Goal: Complete application form

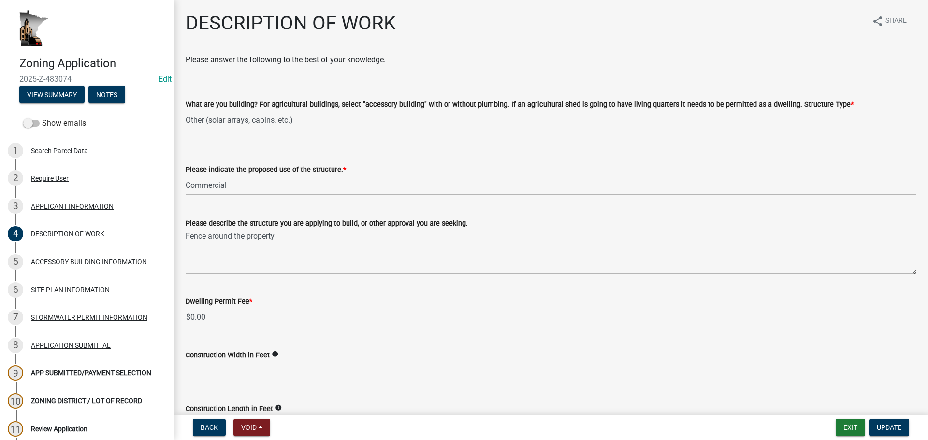
select select "b3a6beee-04a6-4ced-bc5d-3a63bafb7701"
select select "7ca7611f-bb22-4a3d-a5f1-f2c7569c6a0f"
select select "b77d4c88-b606-4875-889f-ef493ebc67f8"
select select "07ce3bd5-44c8-48c7-a7da-ecbfde3ea753"
select select "865858fb-cec4-4771-ade1-629df977e661"
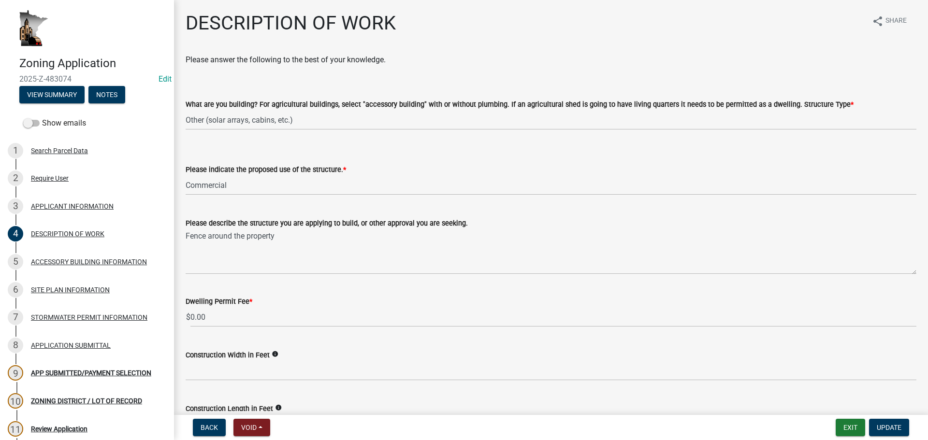
select select "0dec1fd1-03e9-4c86-ad7b-032e115a50e9"
select select "79149638-379e-4eb8-8707-a078303474c9"
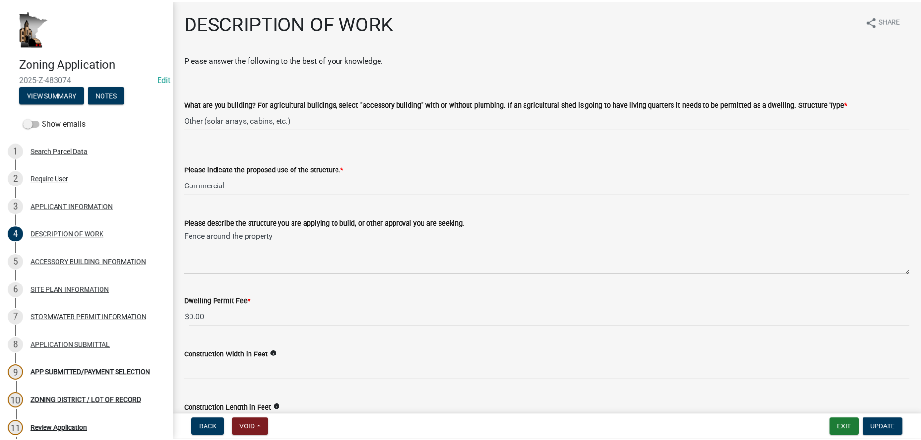
scroll to position [145, 0]
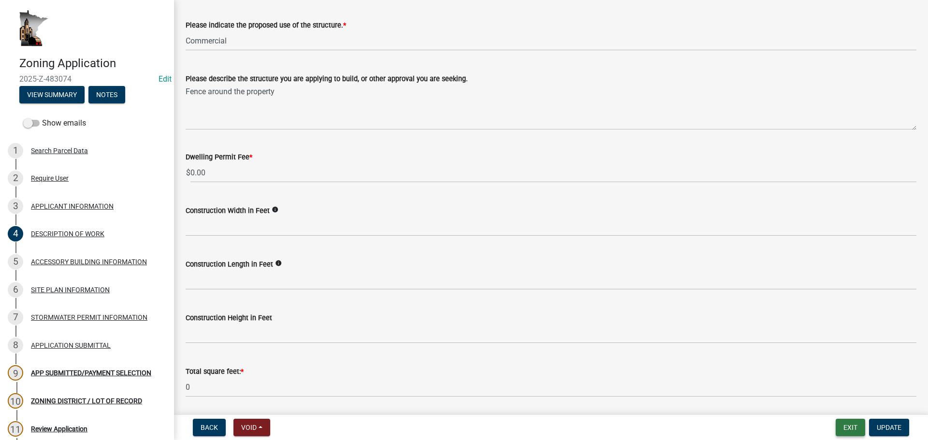
click at [843, 423] on button "Exit" at bounding box center [850, 427] width 29 height 17
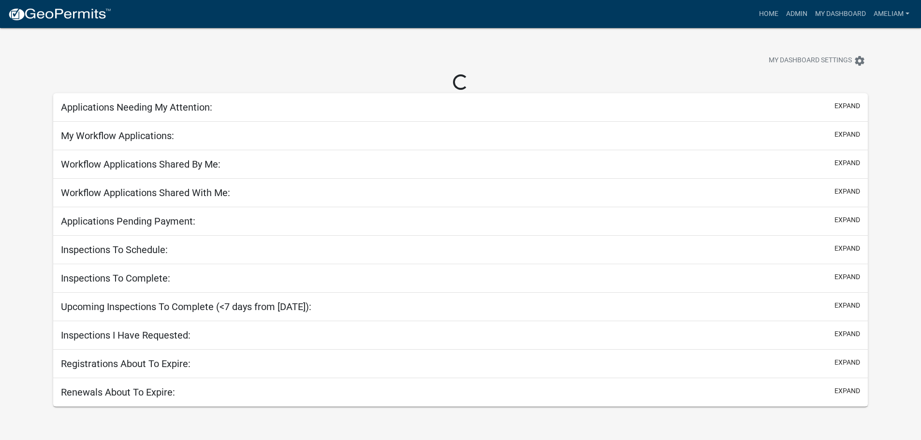
select select "3: 100"
